Goal: Transaction & Acquisition: Purchase product/service

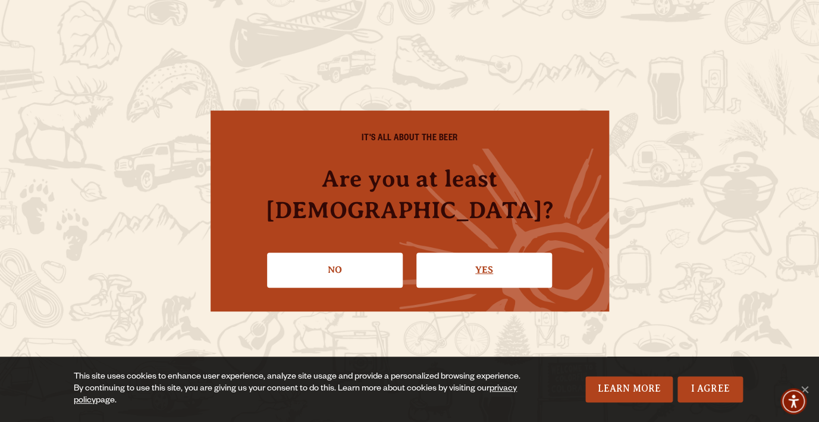
click at [466, 254] on link "Yes" at bounding box center [484, 270] width 136 height 35
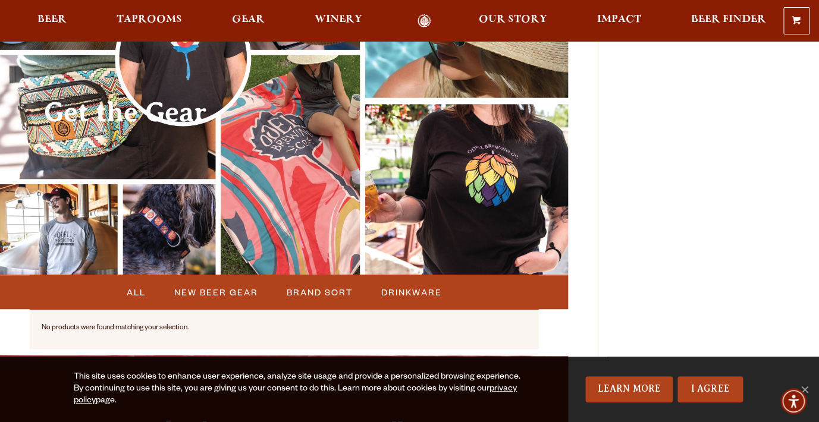
scroll to position [143, 0]
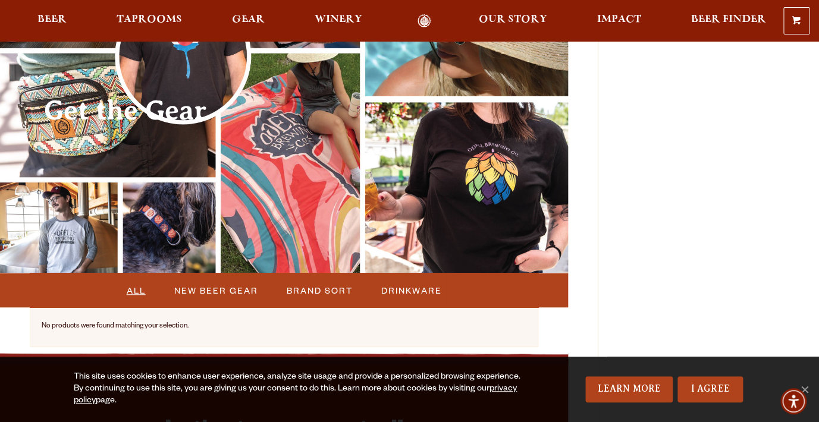
click at [136, 296] on span "All" at bounding box center [136, 290] width 19 height 20
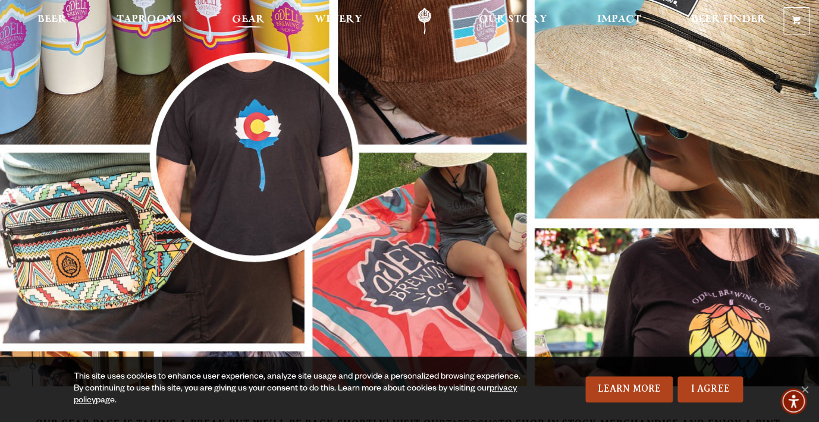
click at [250, 14] on link "Gear" at bounding box center [248, 21] width 48 height 27
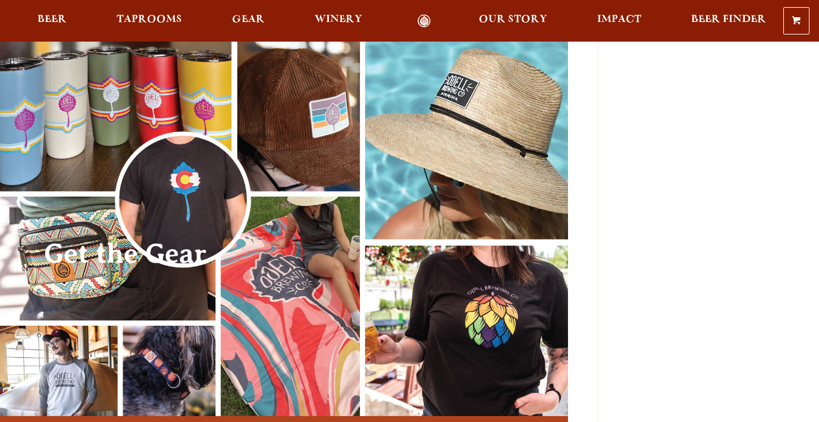
scroll to position [143, 0]
